Goal: Use online tool/utility: Utilize a website feature to perform a specific function

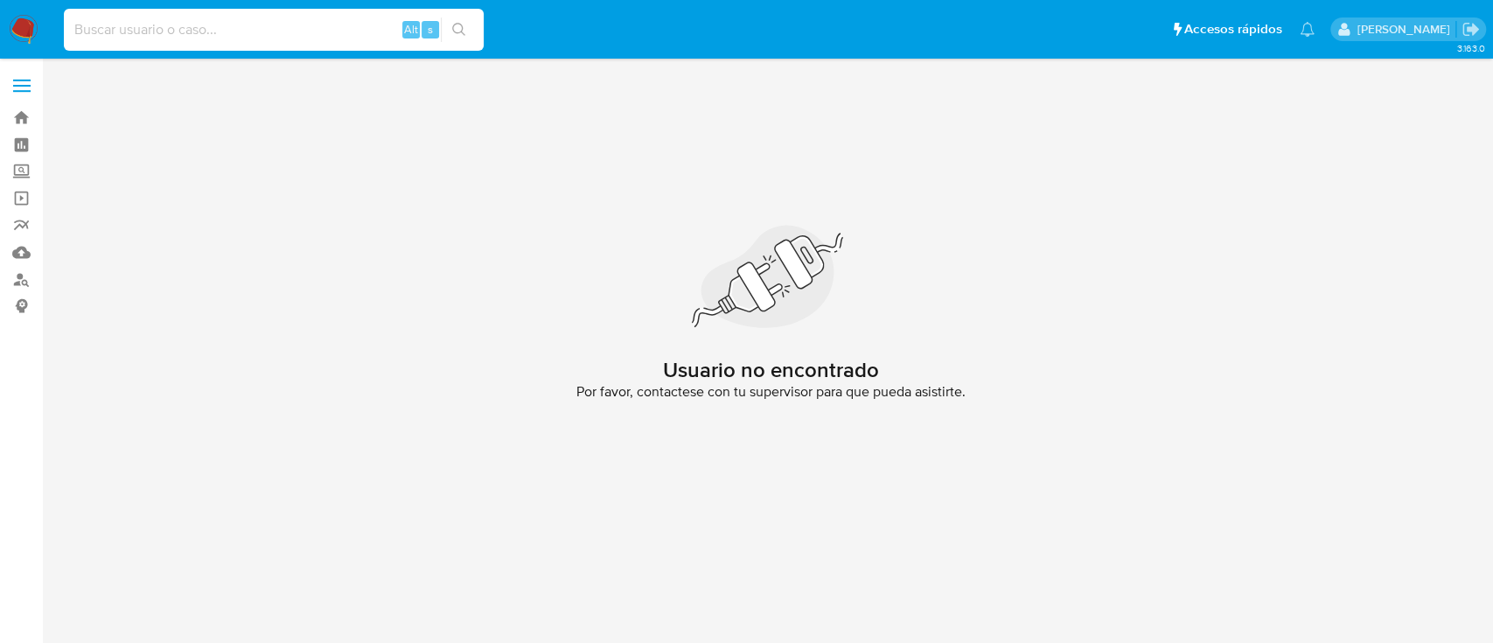
click at [125, 33] on input at bounding box center [274, 29] width 420 height 23
click at [214, 31] on input at bounding box center [274, 29] width 420 height 23
paste input "2264567342"
type input "2264567342"
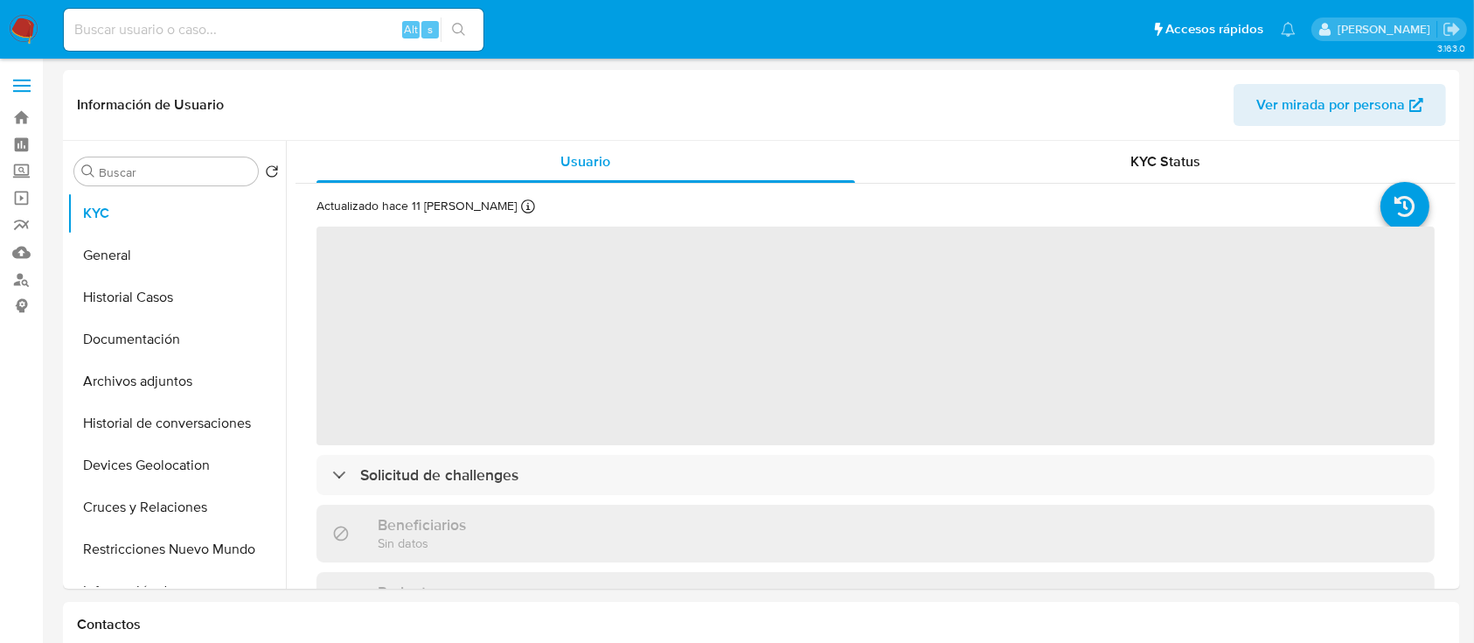
select select "10"
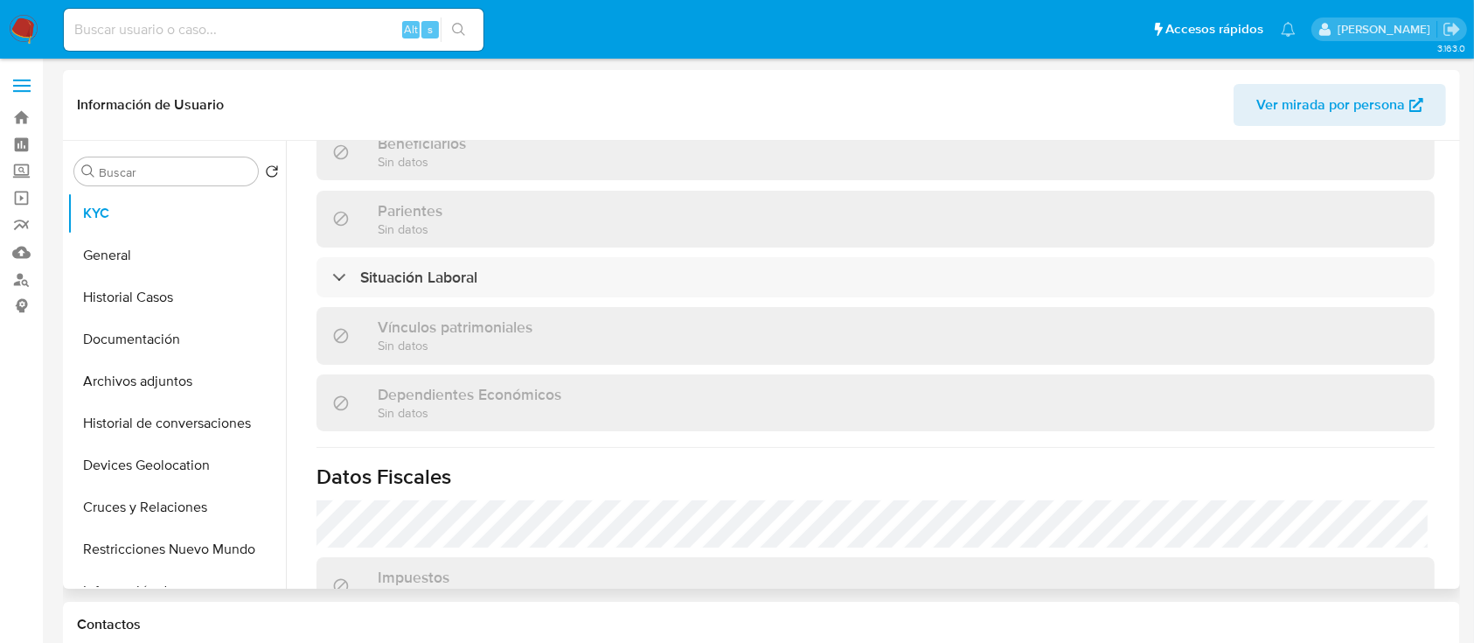
scroll to position [809, 0]
click at [134, 379] on button "Archivos adjuntos" at bounding box center [169, 381] width 205 height 42
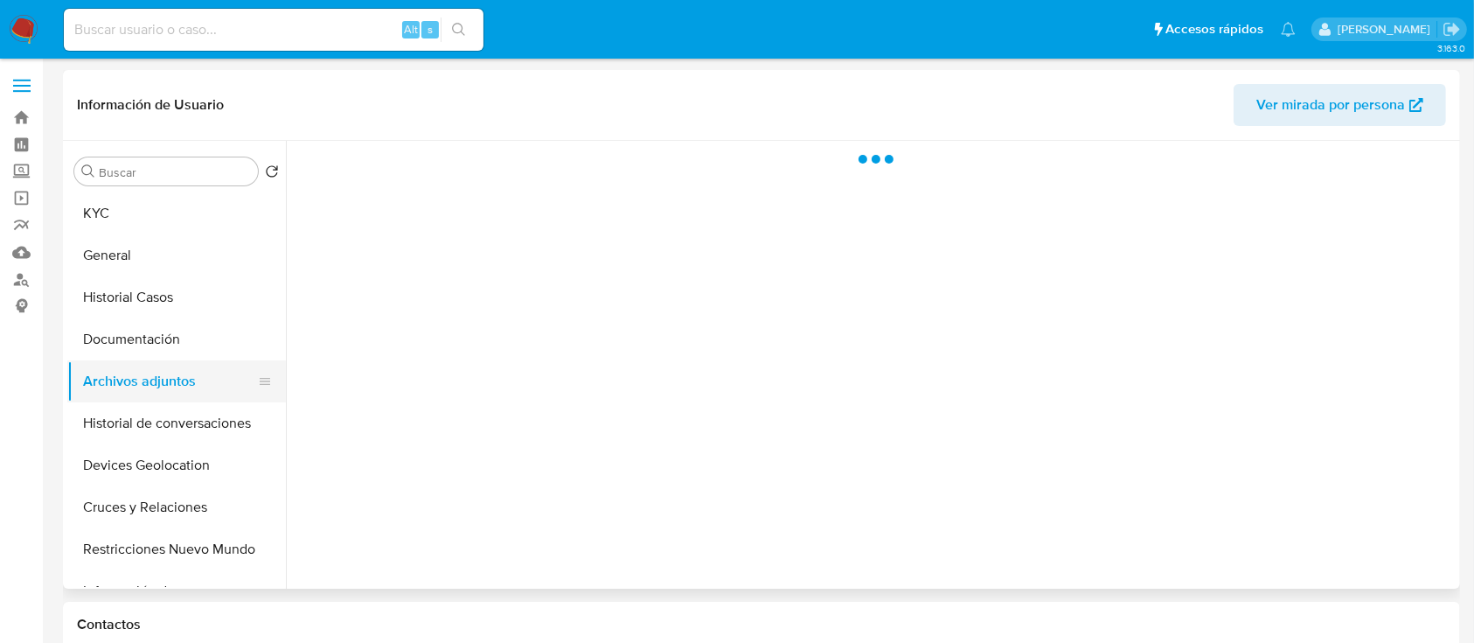
scroll to position [0, 0]
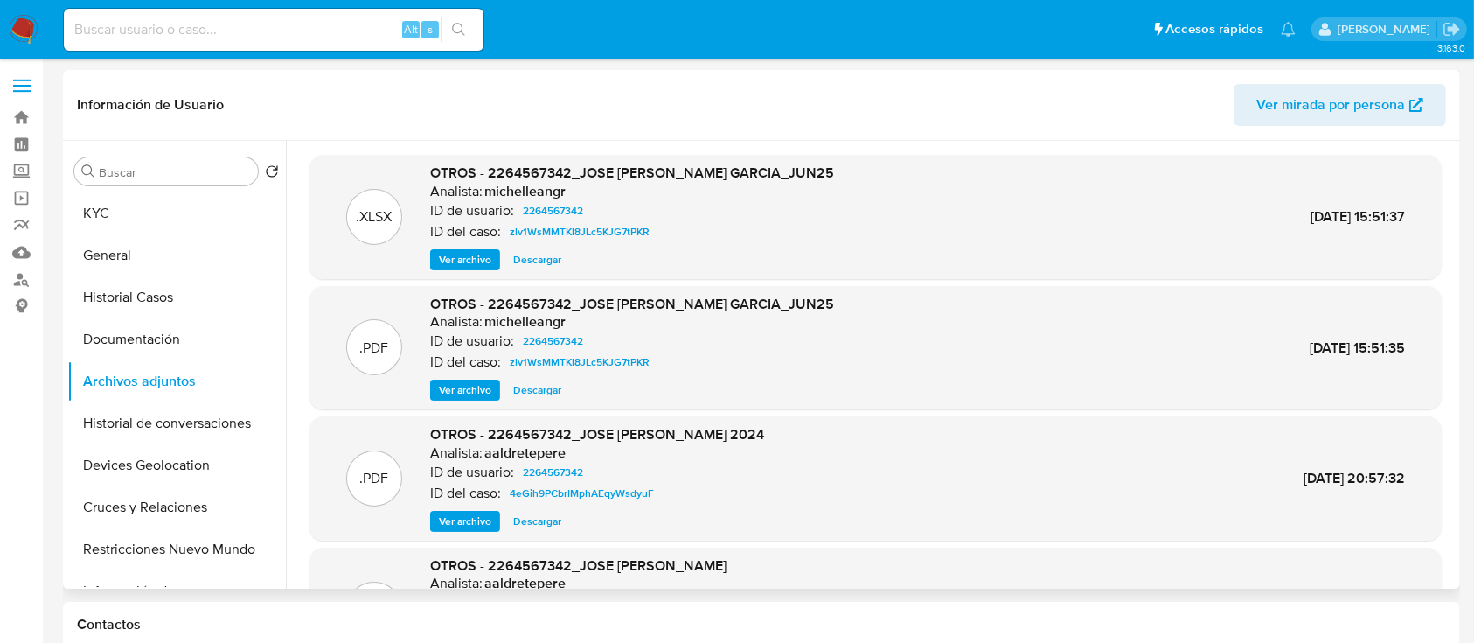
click at [545, 176] on span "OTROS - 2264567342_JOSE ANGEL RIVERA GARCIA_JUN25" at bounding box center [632, 173] width 404 height 20
copy span "2264567342_JOSE"
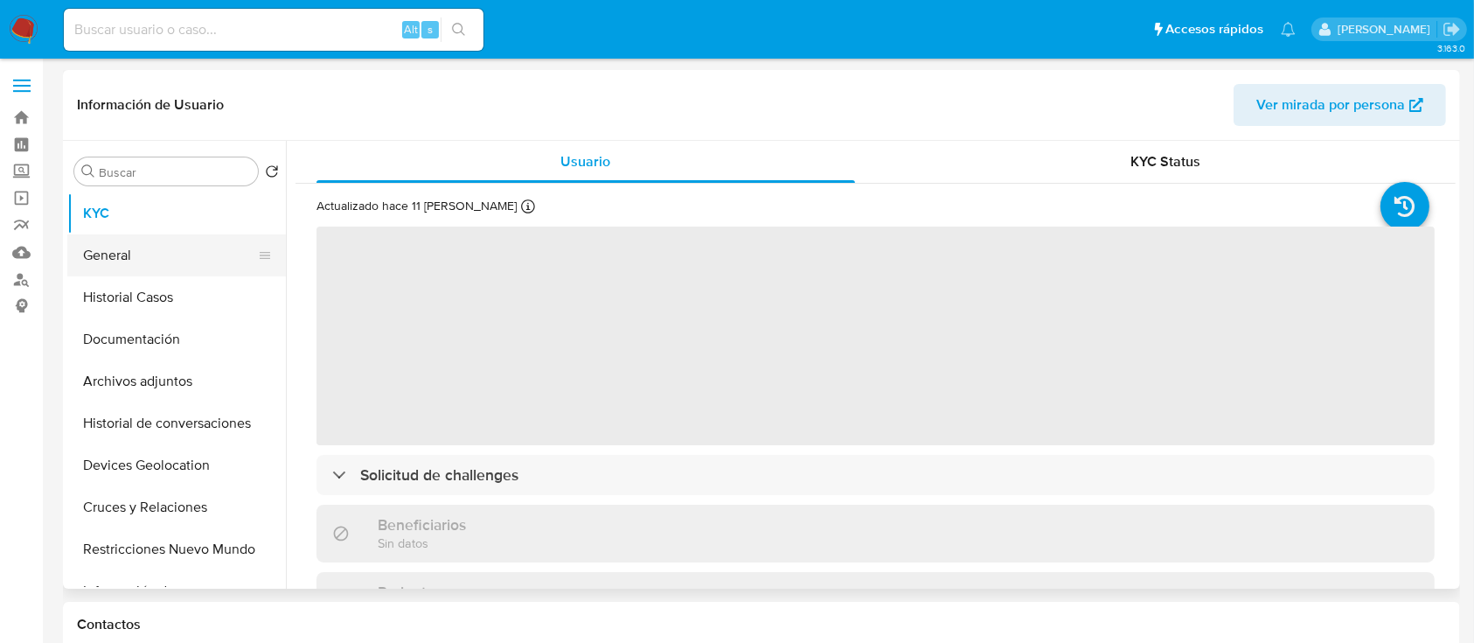
select select "10"
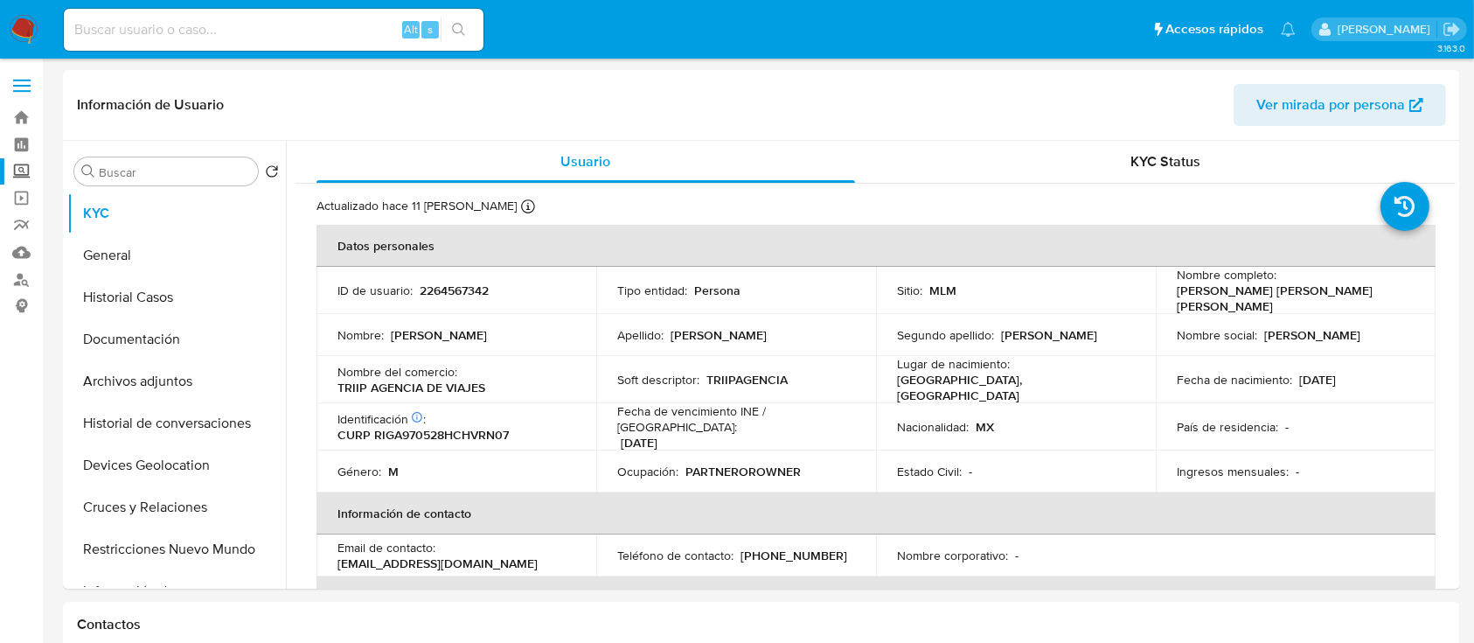
click at [21, 178] on label "Screening" at bounding box center [104, 171] width 208 height 27
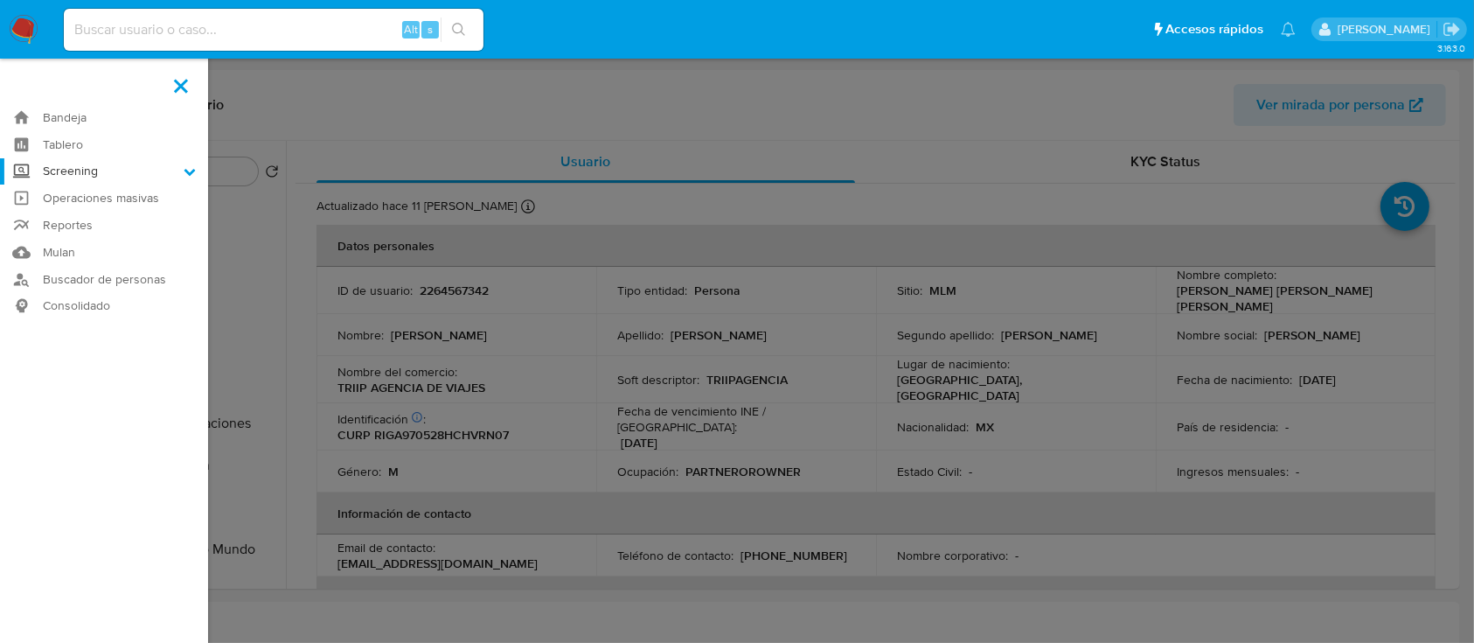
click at [0, 0] on input "Screening" at bounding box center [0, 0] width 0 height 0
click at [103, 241] on link "Herramientas" at bounding box center [104, 240] width 208 height 22
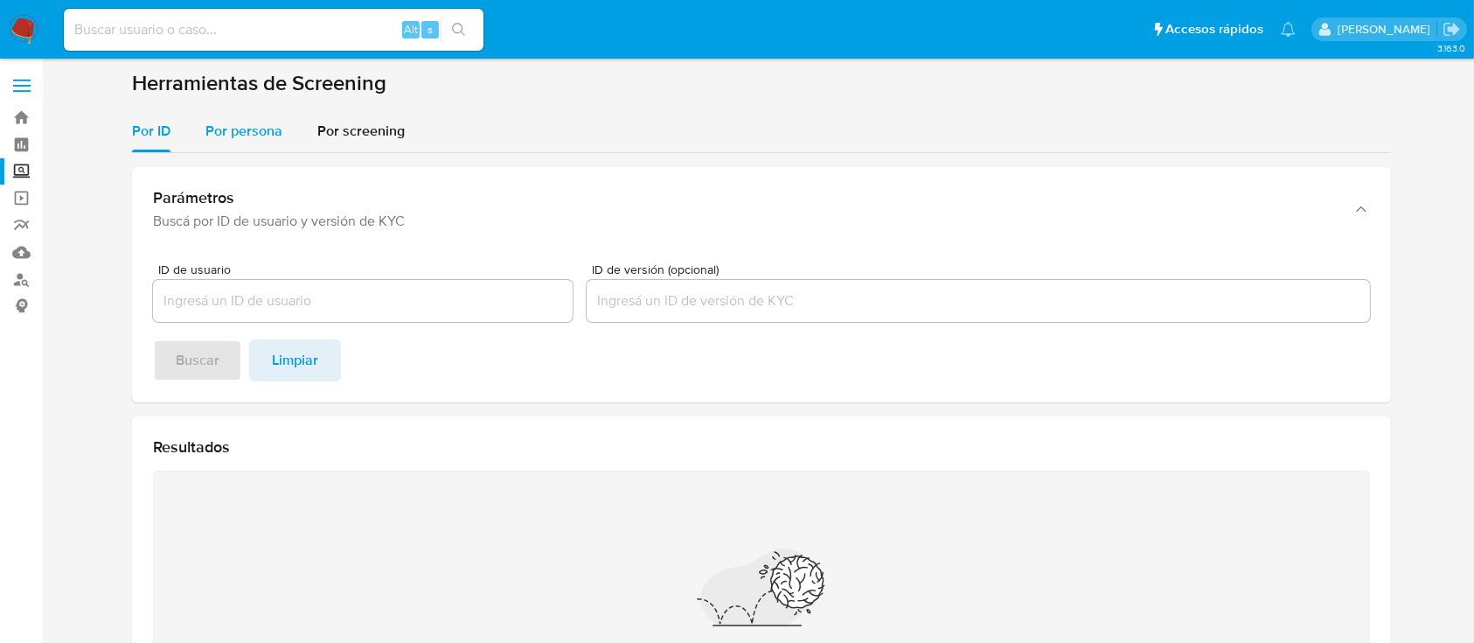
click at [247, 134] on span "Por persona" at bounding box center [243, 131] width 77 height 20
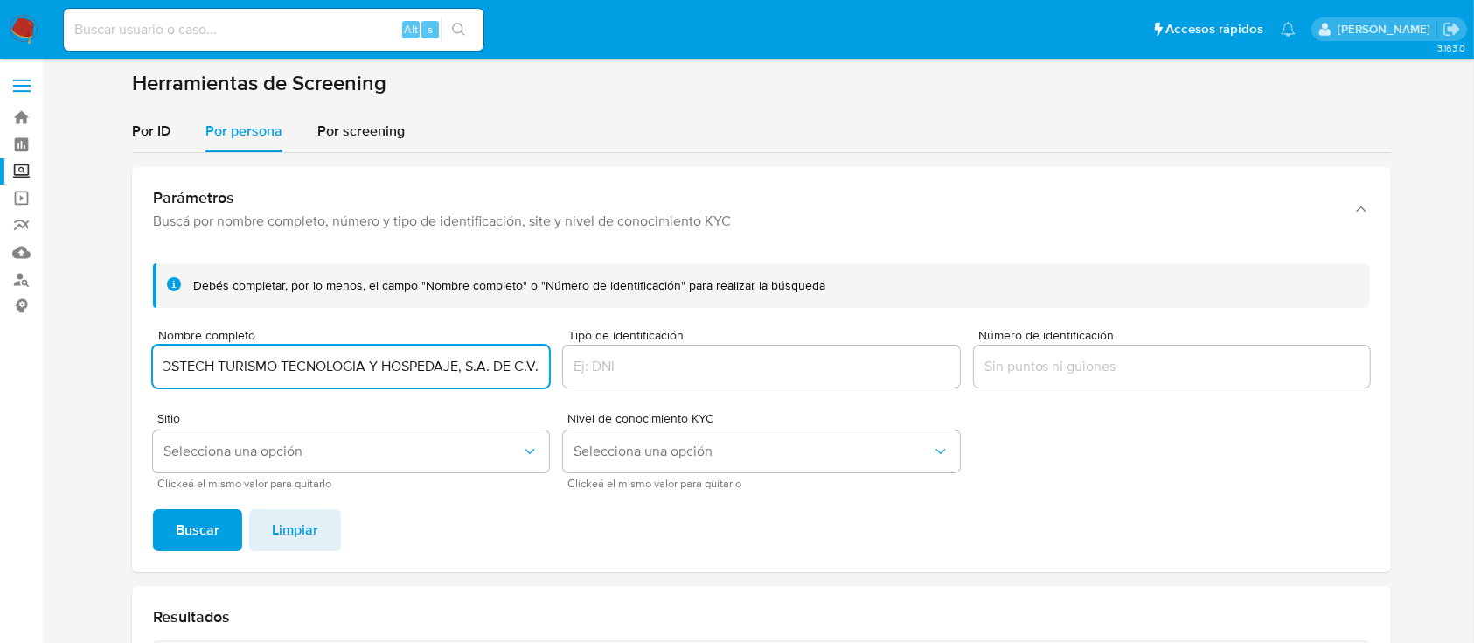
scroll to position [0, 65]
type input "GRUPO HOSTECH TURISMO TECNOLOGIA Y HOSPEDAJE, S.A. DE C.V."
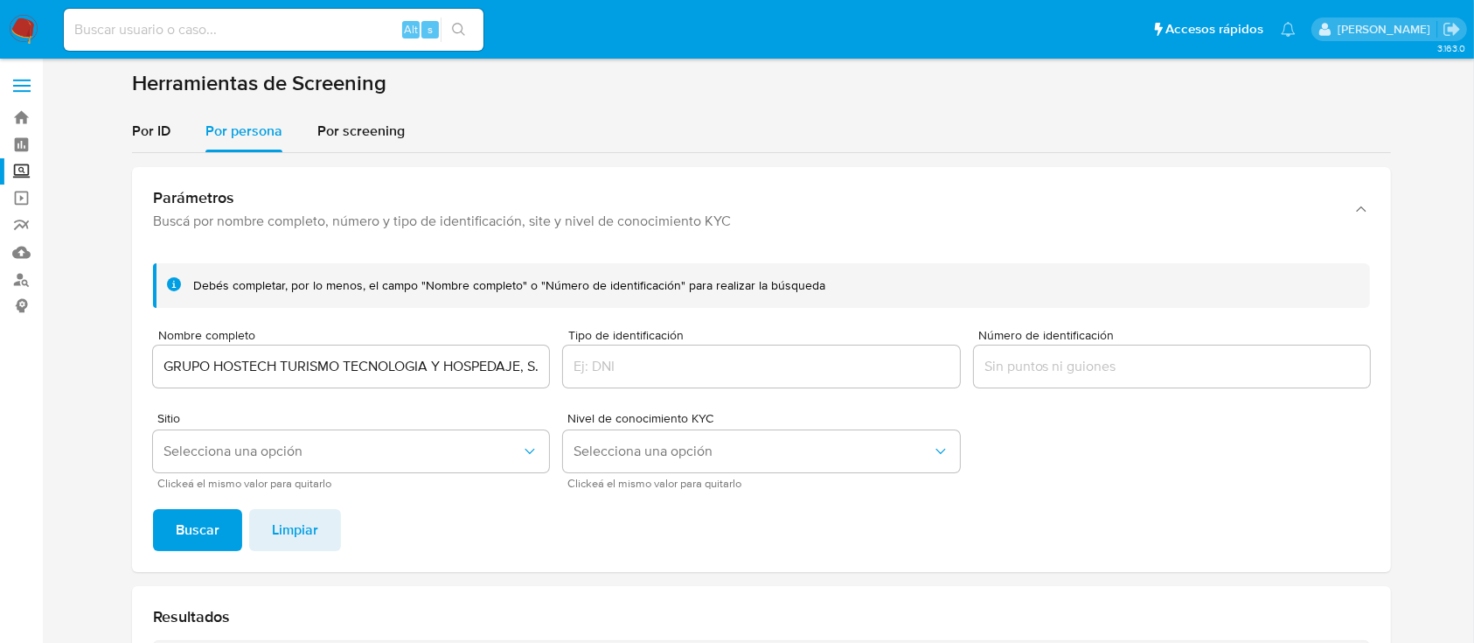
click at [253, 472] on div "Sitio Selecciona una opción Clickeá el mismo valor para quitarlo" at bounding box center [351, 450] width 396 height 76
click at [261, 465] on button "Selecciona una opción" at bounding box center [351, 451] width 396 height 42
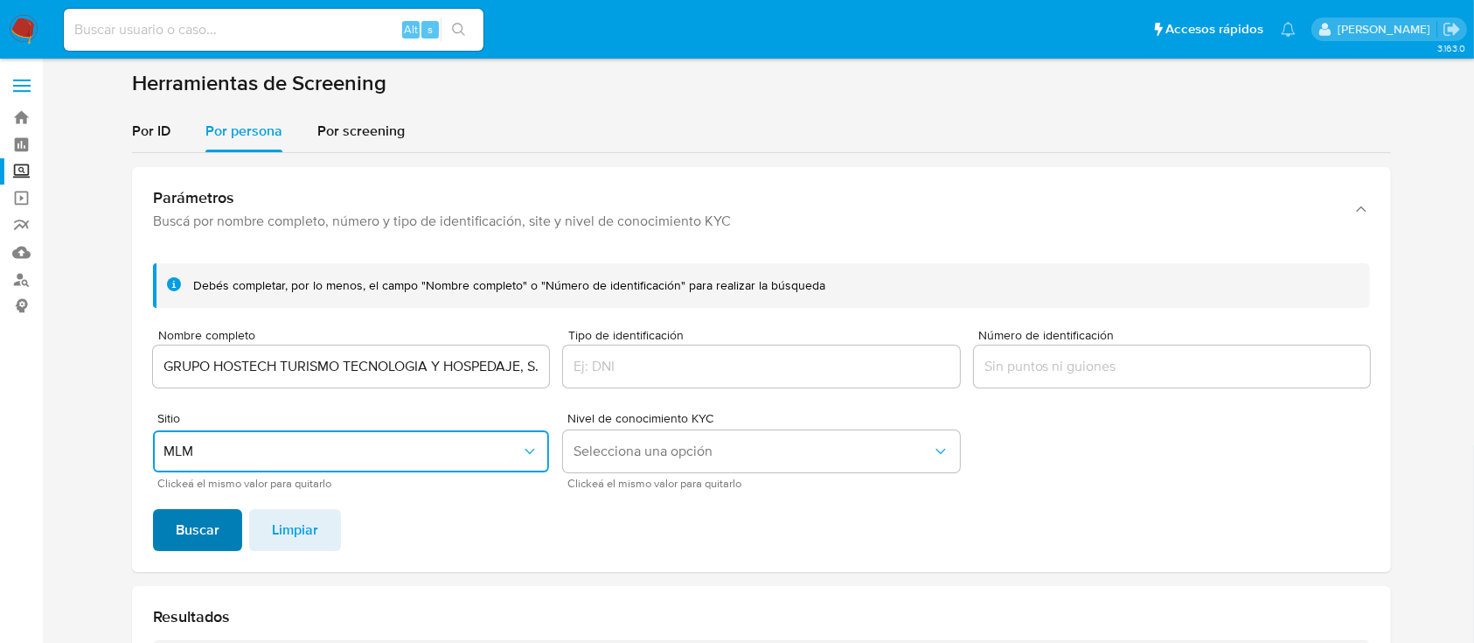
click at [191, 521] on span "Buscar" at bounding box center [198, 530] width 44 height 38
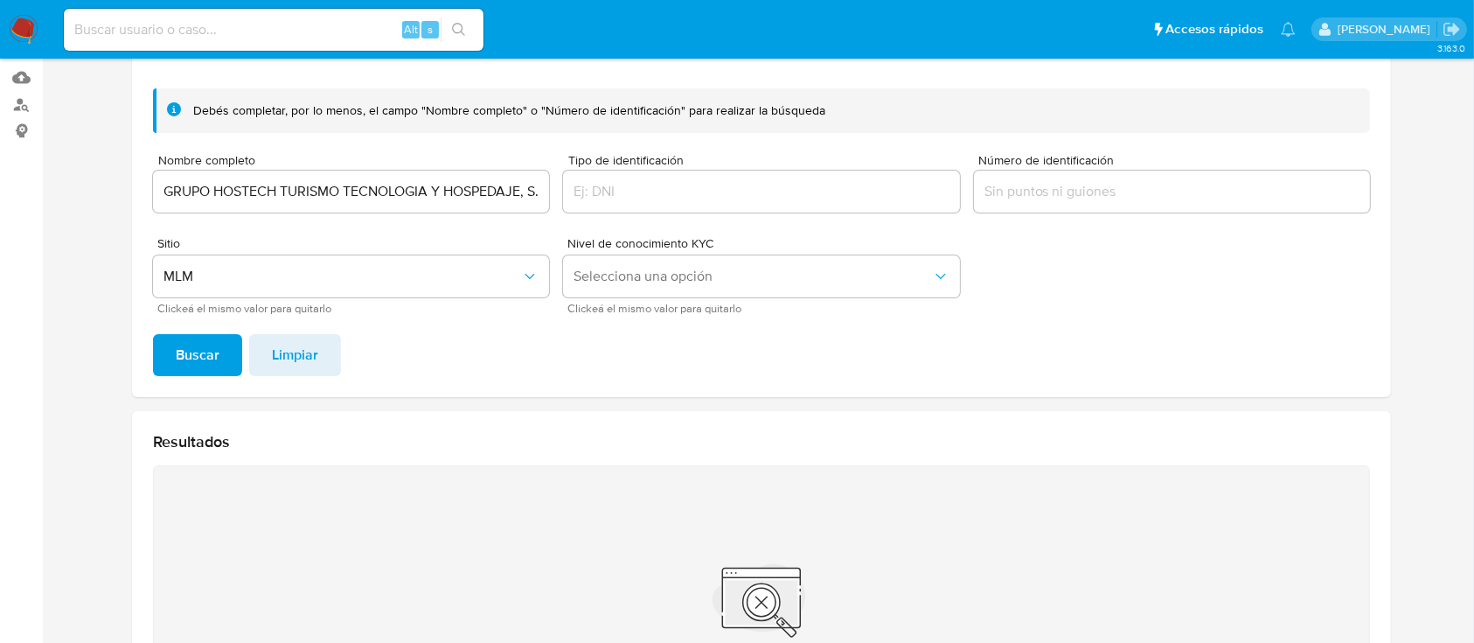
scroll to position [174, 0]
click at [267, 202] on input "GRUPO HOSTECH TURISMO TECNOLOGIA Y HOSPEDAJE, S.A. DE C.V." at bounding box center [351, 192] width 396 height 23
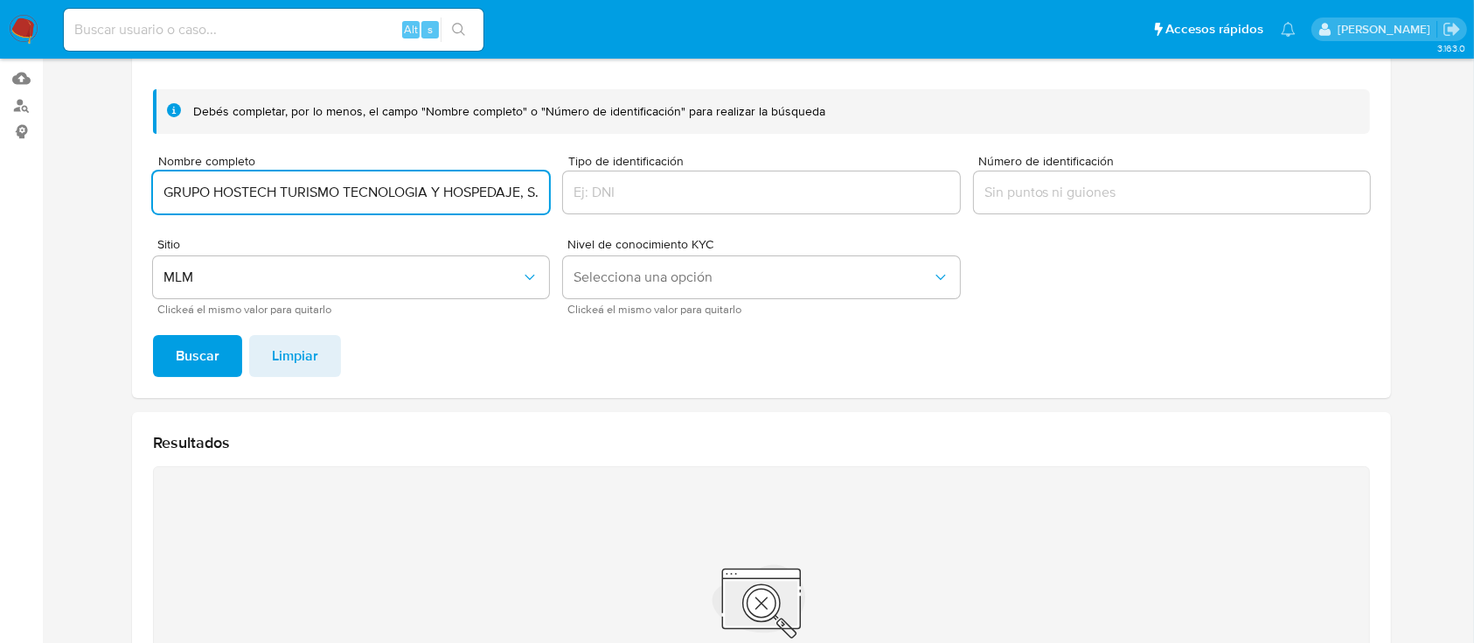
click at [267, 202] on input "GRUPO HOSTECH TURISMO TECNOLOGIA Y HOSPEDAJE, S.A. DE C.V." at bounding box center [351, 192] width 396 height 23
type input "TRIIP AGENCIA DE VIAJES"
click at [153, 335] on button "Buscar" at bounding box center [197, 356] width 89 height 42
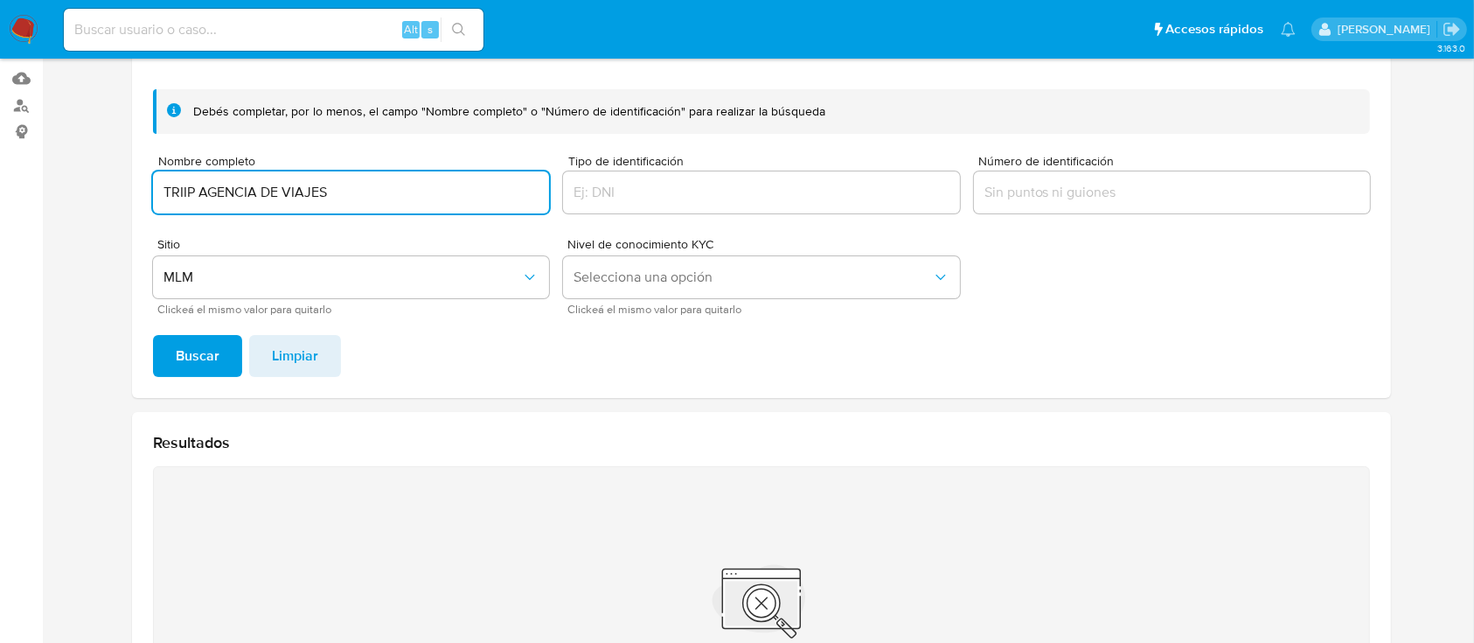
scroll to position [413, 0]
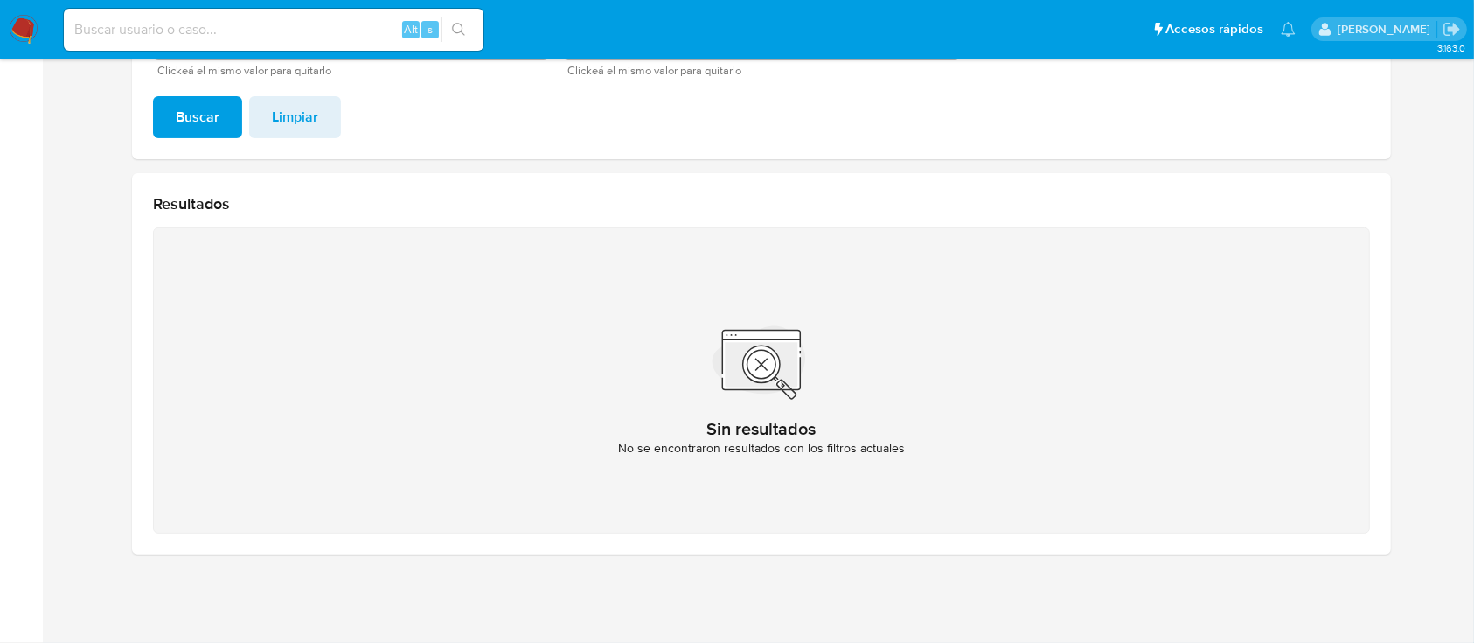
click at [210, 128] on span "Buscar" at bounding box center [198, 117] width 44 height 38
